Goal: Find specific page/section: Find specific page/section

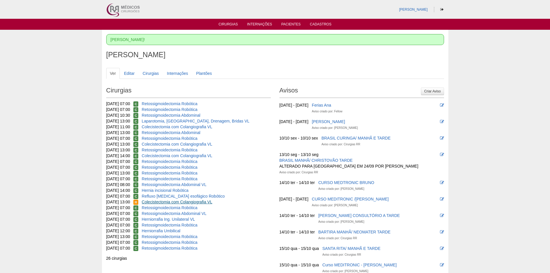
click at [186, 202] on link "Colecistectomia com Colangiografia VL" at bounding box center [177, 202] width 70 height 5
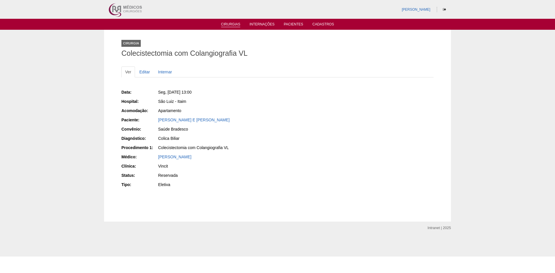
click at [233, 23] on link "Cirurgias" at bounding box center [230, 24] width 19 height 5
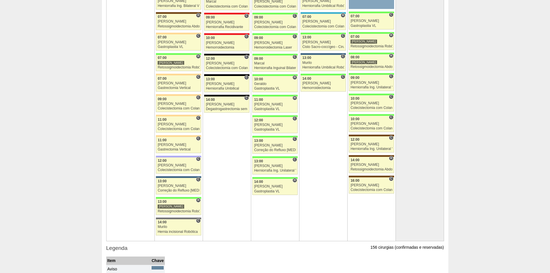
scroll to position [1329, 0]
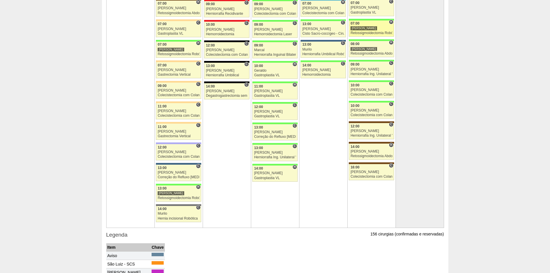
click at [365, 34] on div "Retossigmoidectomia Robótica" at bounding box center [372, 33] width 42 height 4
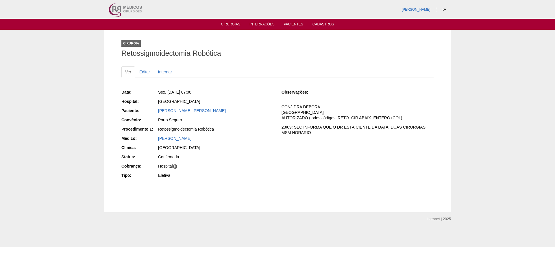
click at [226, 21] on ul "Cirurgias Internações Pacientes Cadastros" at bounding box center [277, 24] width 555 height 11
click at [227, 25] on link "Cirurgias" at bounding box center [230, 24] width 19 height 5
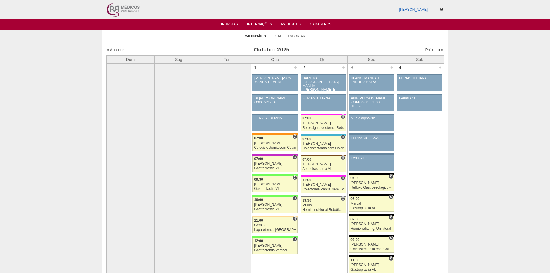
click at [427, 47] on div "Próximo »" at bounding box center [403, 50] width 81 height 6
click at [428, 49] on link "Próximo »" at bounding box center [434, 49] width 18 height 5
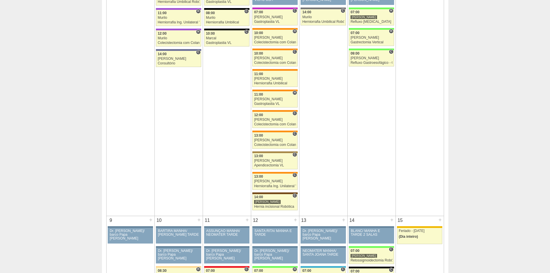
scroll to position [202, 0]
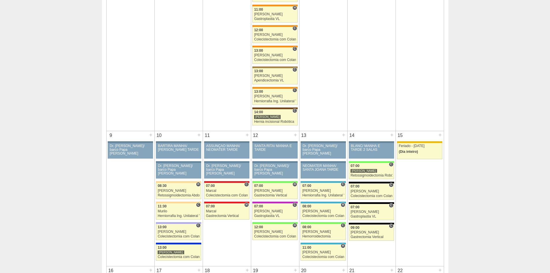
drag, startPoint x: 369, startPoint y: 159, endPoint x: 369, endPoint y: 162, distance: 3.8
click at [369, 159] on div "14 + 86857 Cirurgias RR BLANC/ MANHÃ E TARDE 2 SALAS Paciente não informado [PE…" at bounding box center [372, 185] width 48 height 109
click at [369, 167] on div "07:00" at bounding box center [372, 166] width 42 height 4
